Goal: Transaction & Acquisition: Purchase product/service

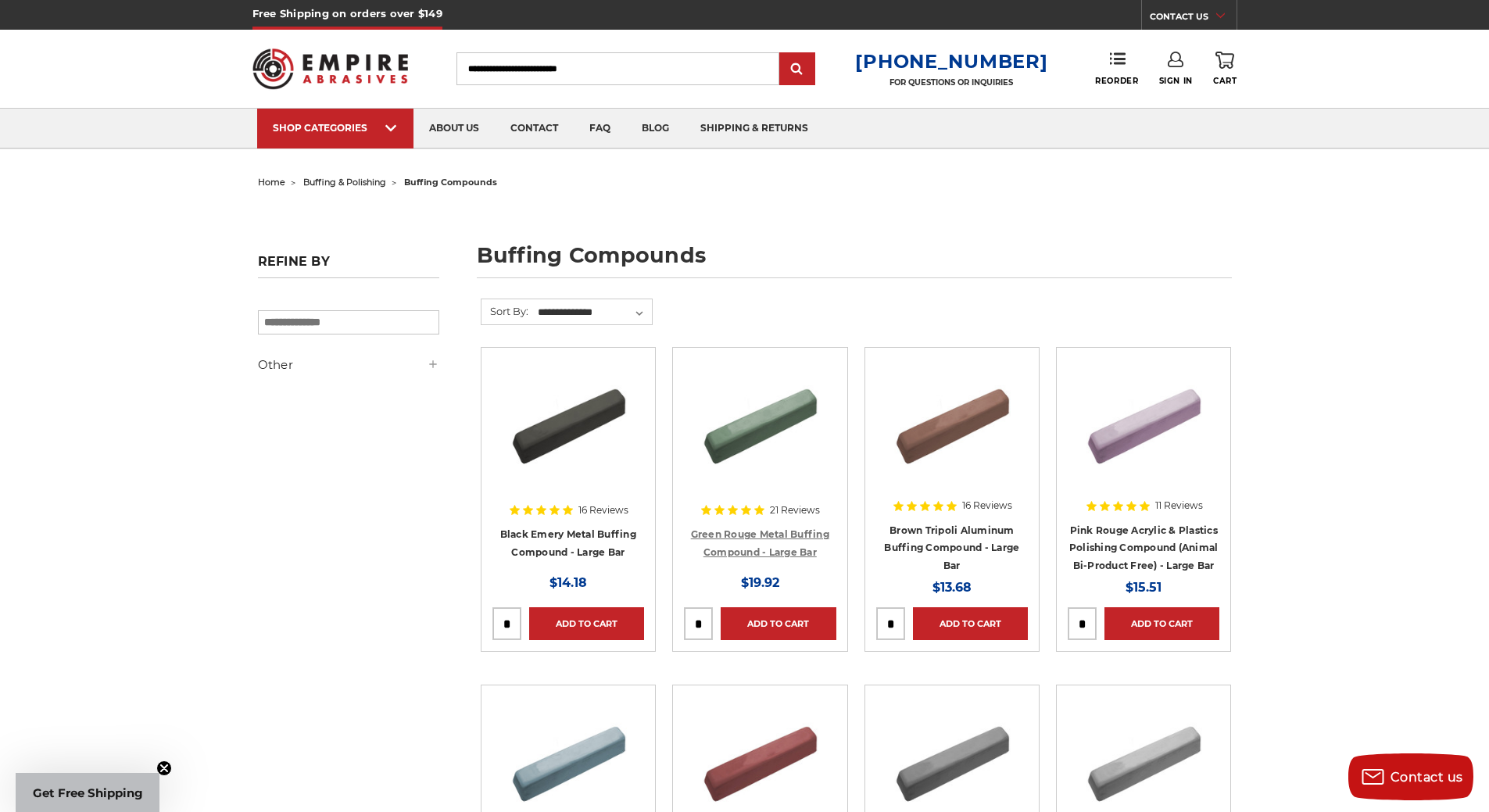
click at [767, 554] on link "Green Rouge Metal Buffing Compound - Large Bar" at bounding box center [760, 542] width 139 height 30
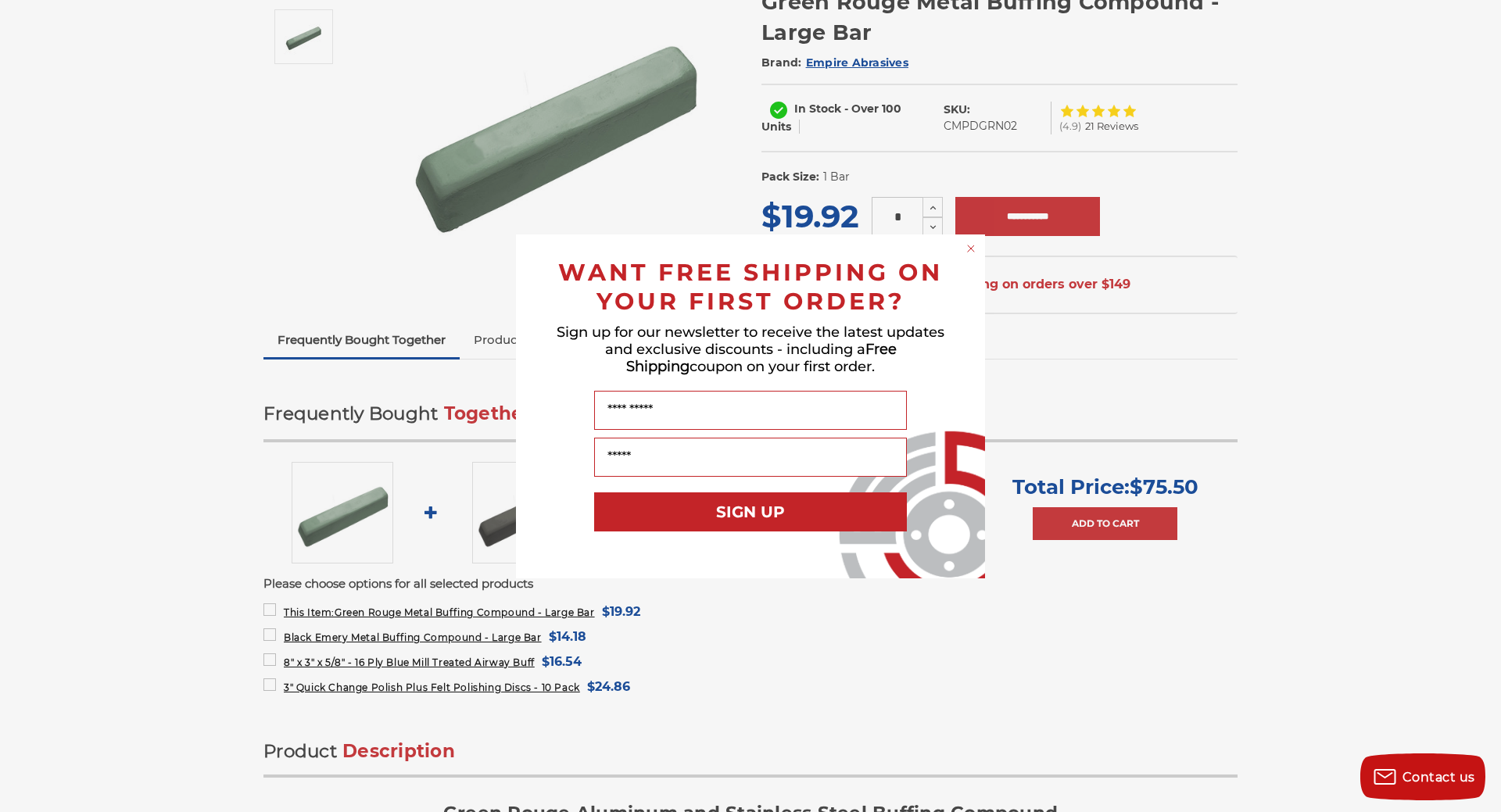
click at [976, 245] on circle "Close dialog" at bounding box center [970, 247] width 15 height 15
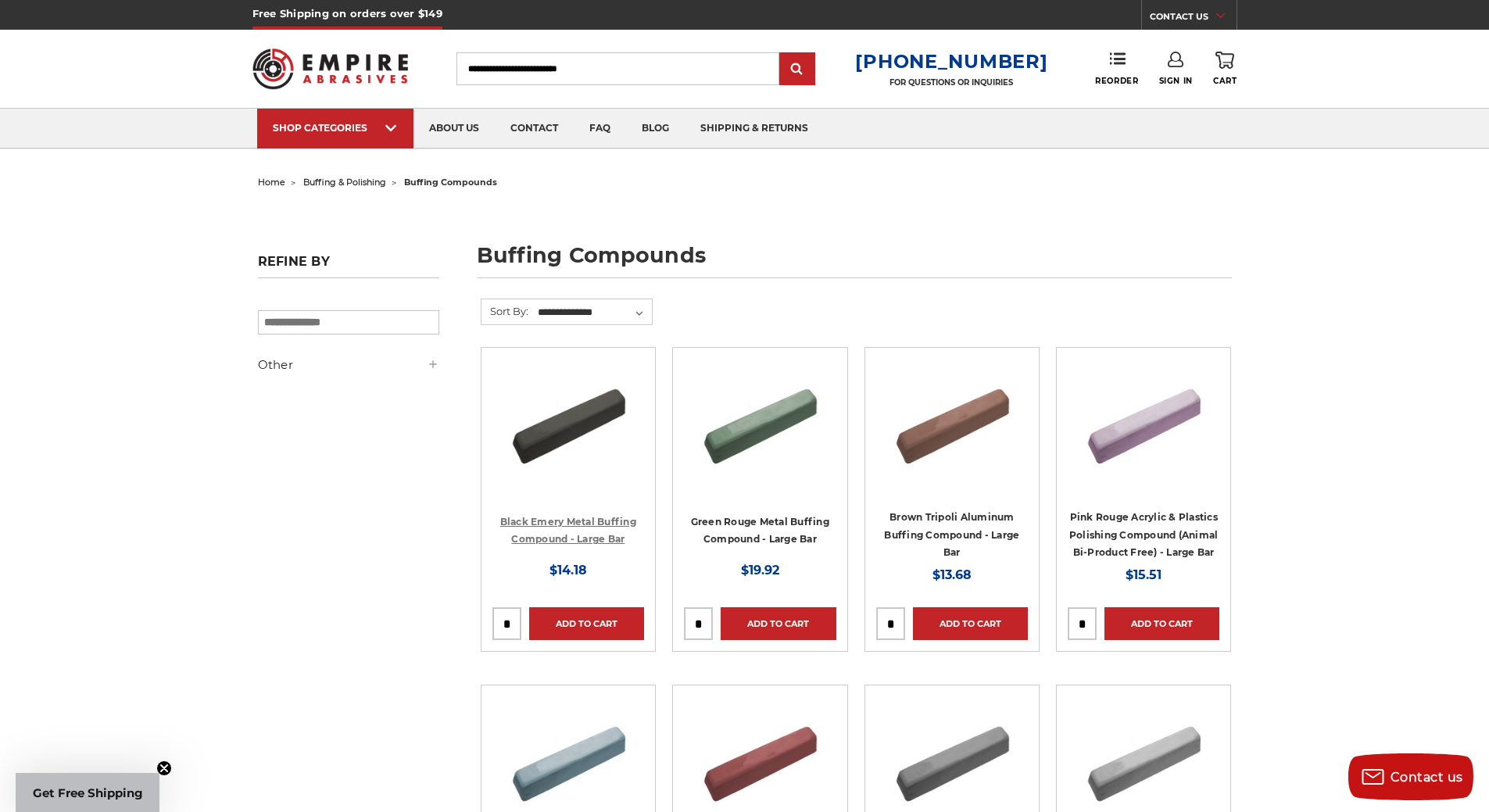
click at [524, 513] on div "Black Emery Metal Buffing Compound - Large Bar MSRP: Was: Now: $14.18" at bounding box center [567, 541] width 151 height 79
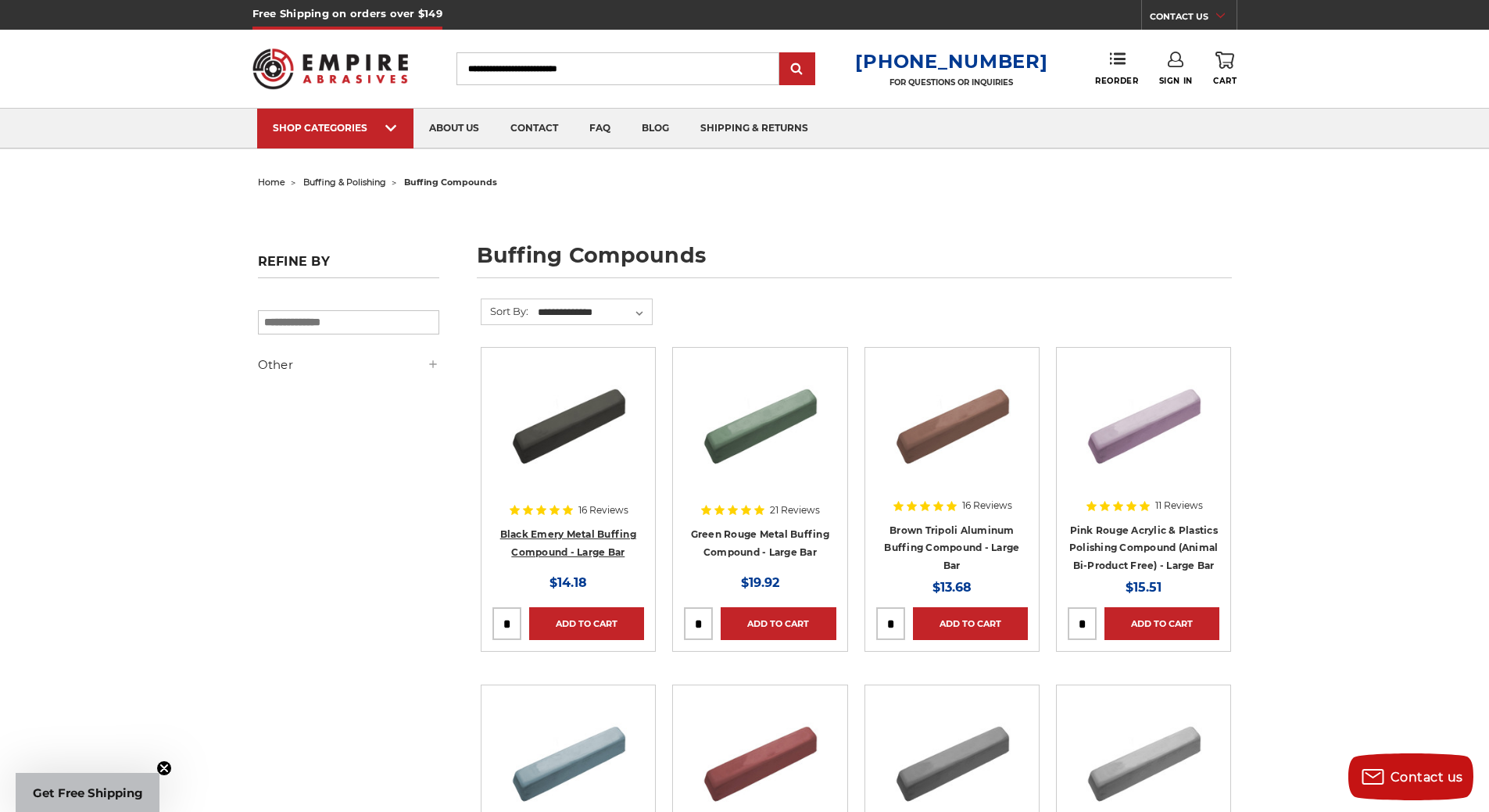
scroll to position [234, 0]
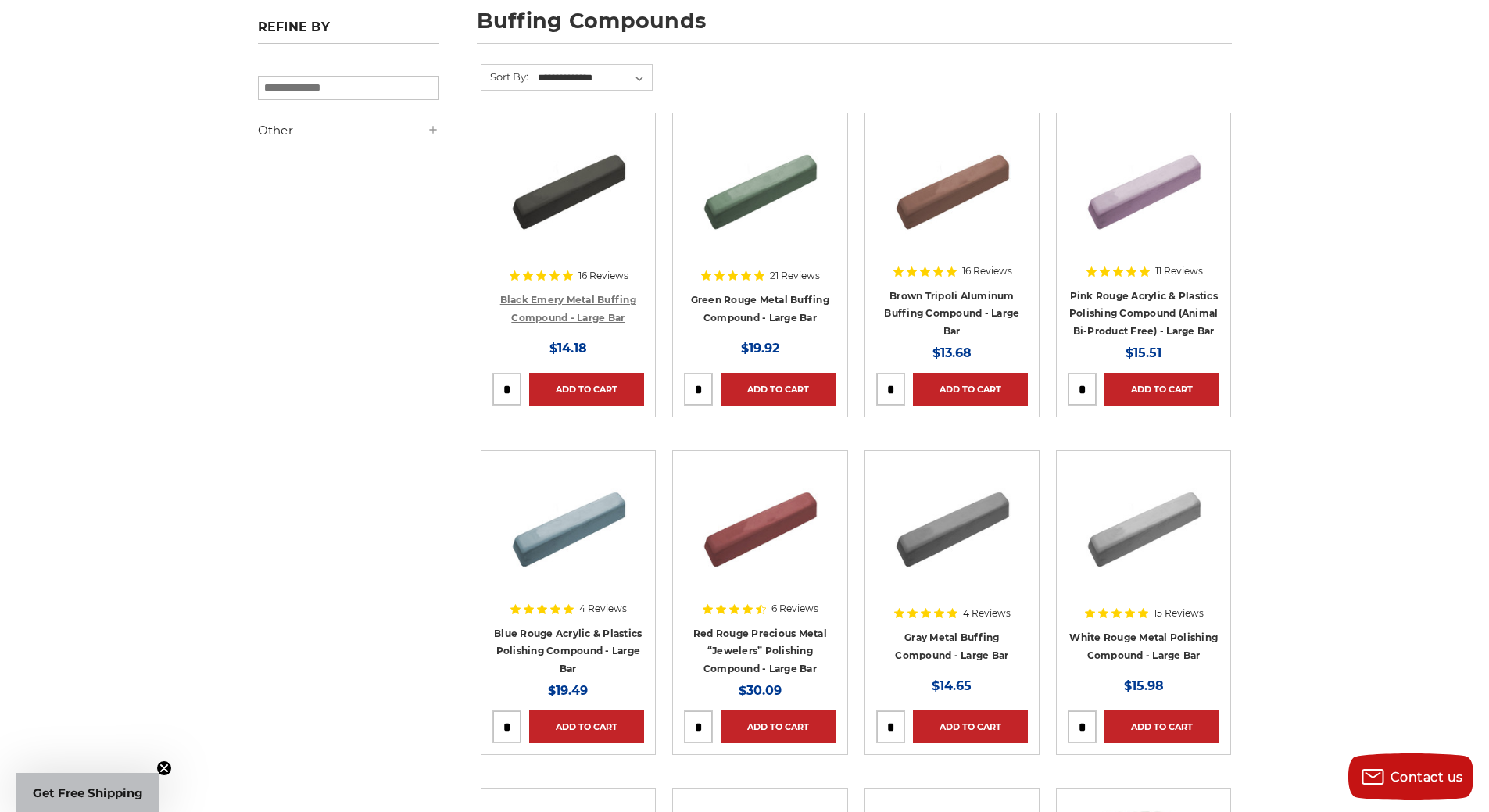
click at [543, 311] on link "Black Emery Metal Buffing Compound - Large Bar" at bounding box center [568, 308] width 136 height 30
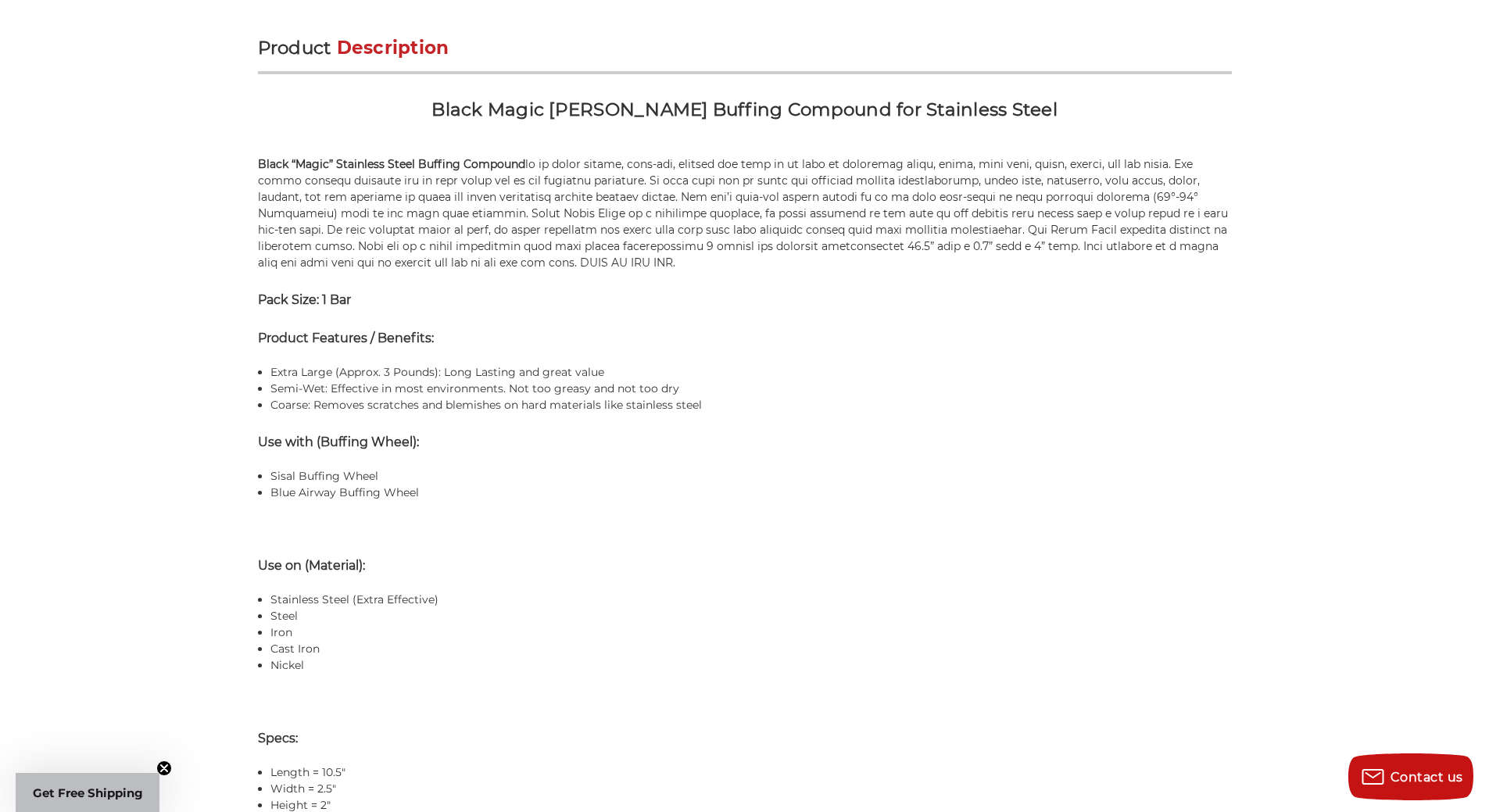
scroll to position [312, 0]
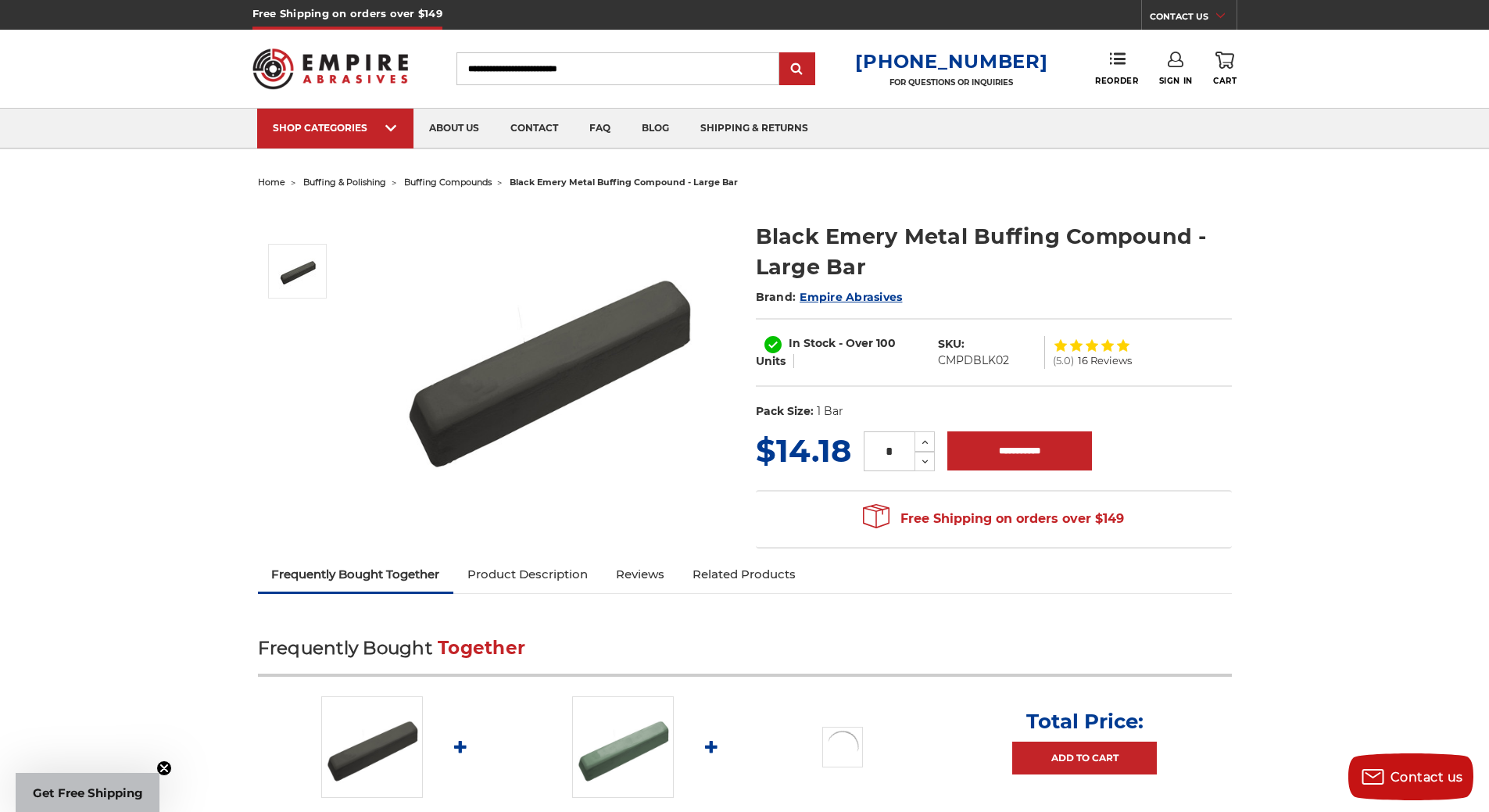
click at [454, 179] on span "buffing compounds" at bounding box center [448, 181] width 87 height 11
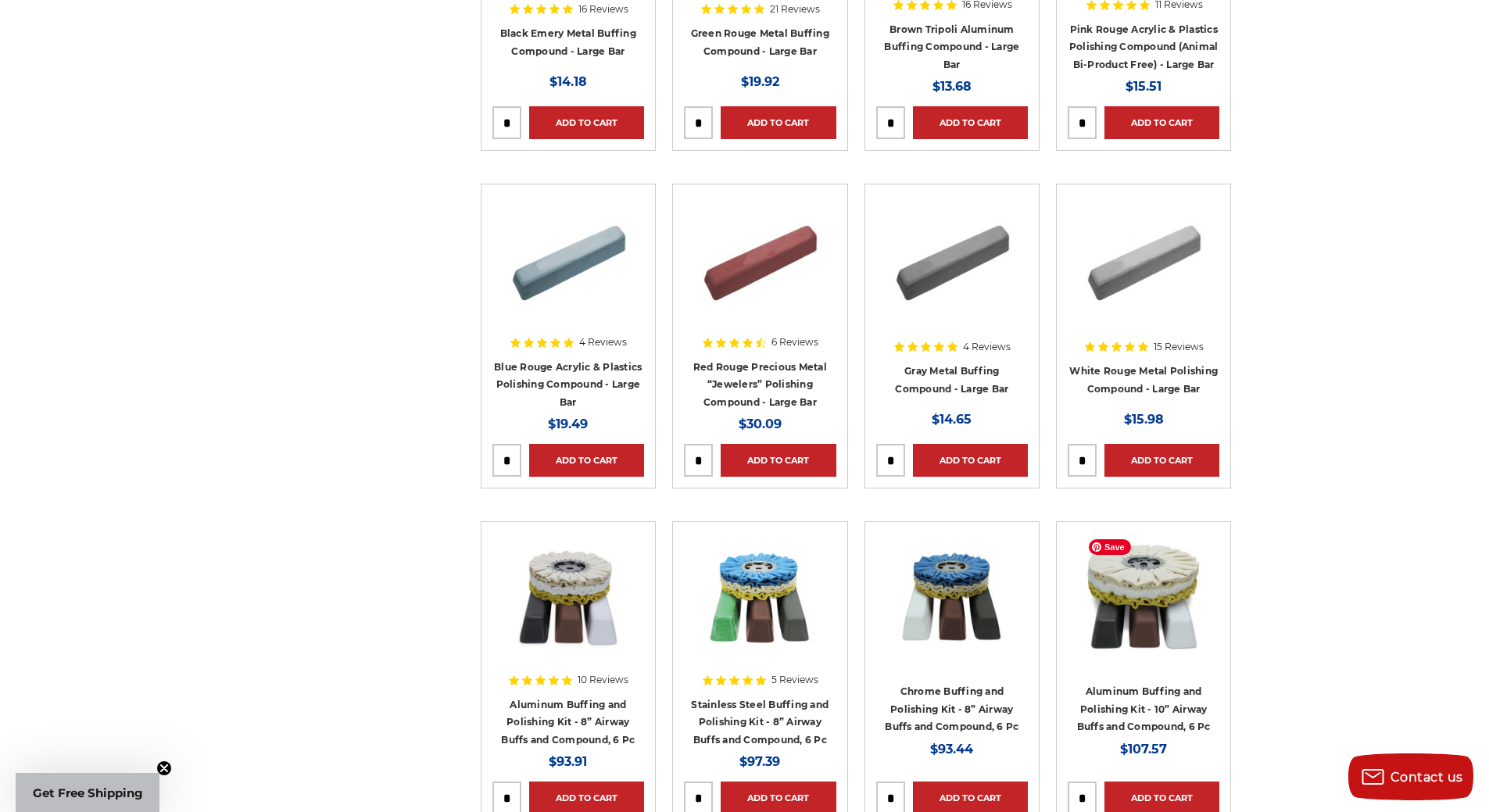
scroll to position [469, 0]
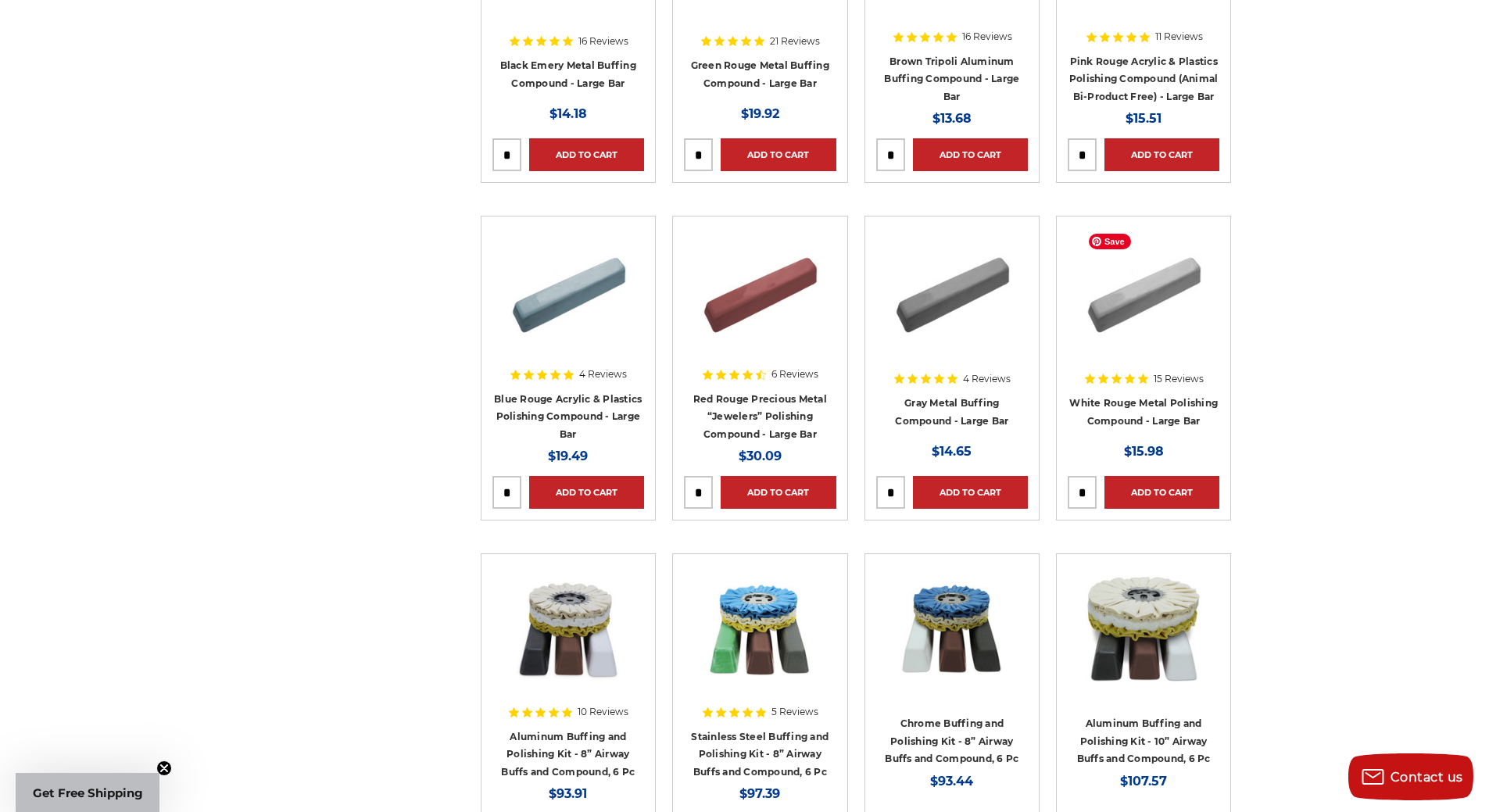
click at [1122, 288] on img at bounding box center [1143, 290] width 125 height 125
